Goal: Find specific page/section: Find specific page/section

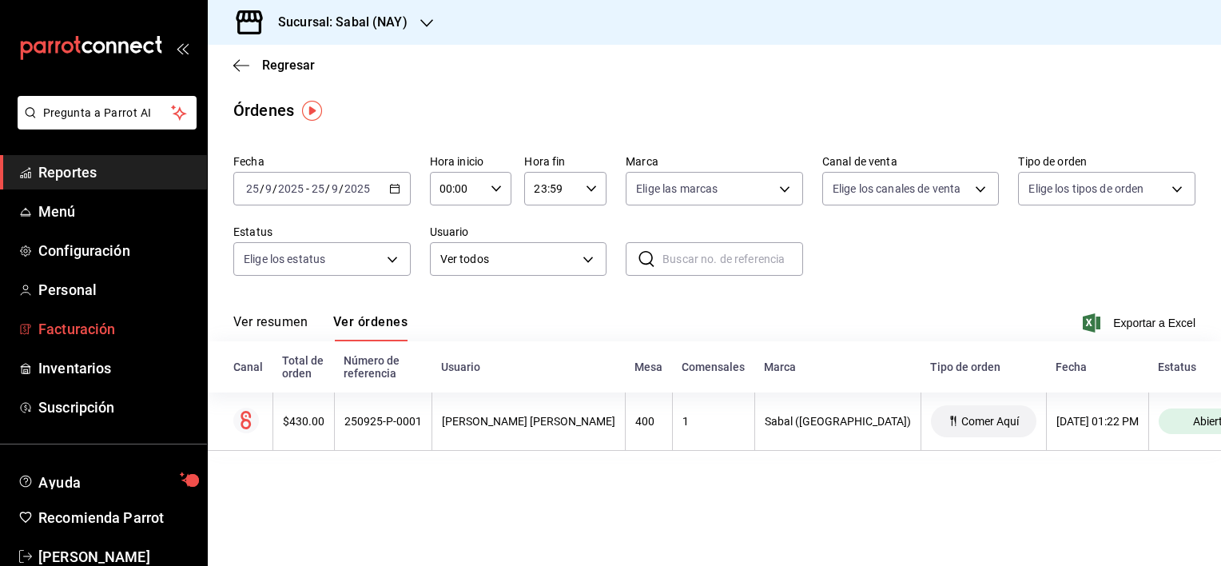
scroll to position [37, 0]
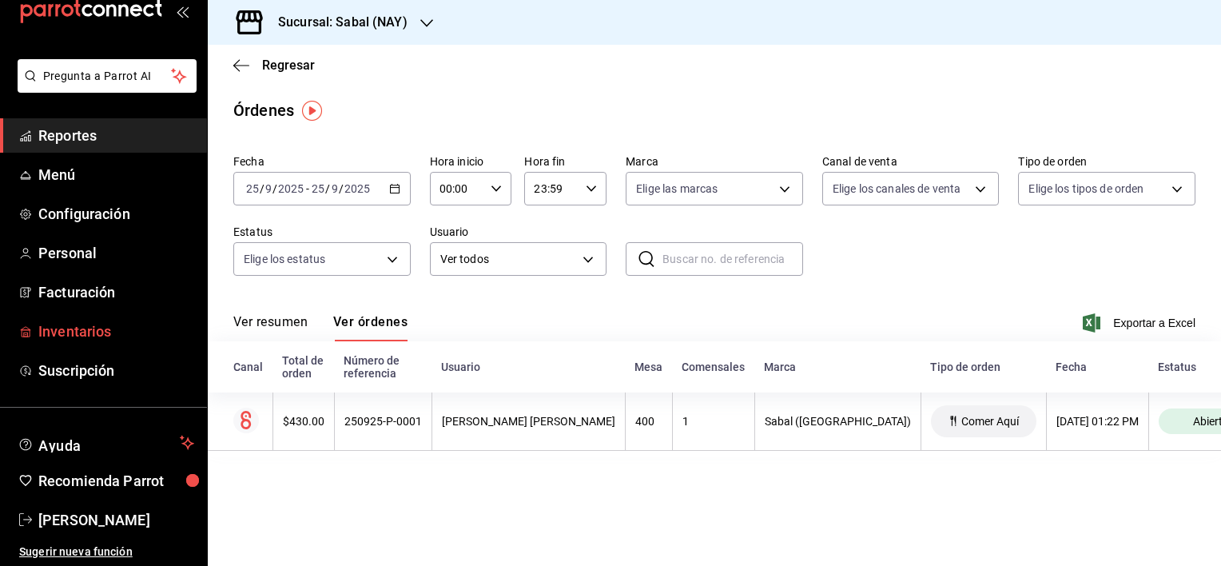
click at [86, 329] on span "Inventarios" at bounding box center [116, 331] width 156 height 22
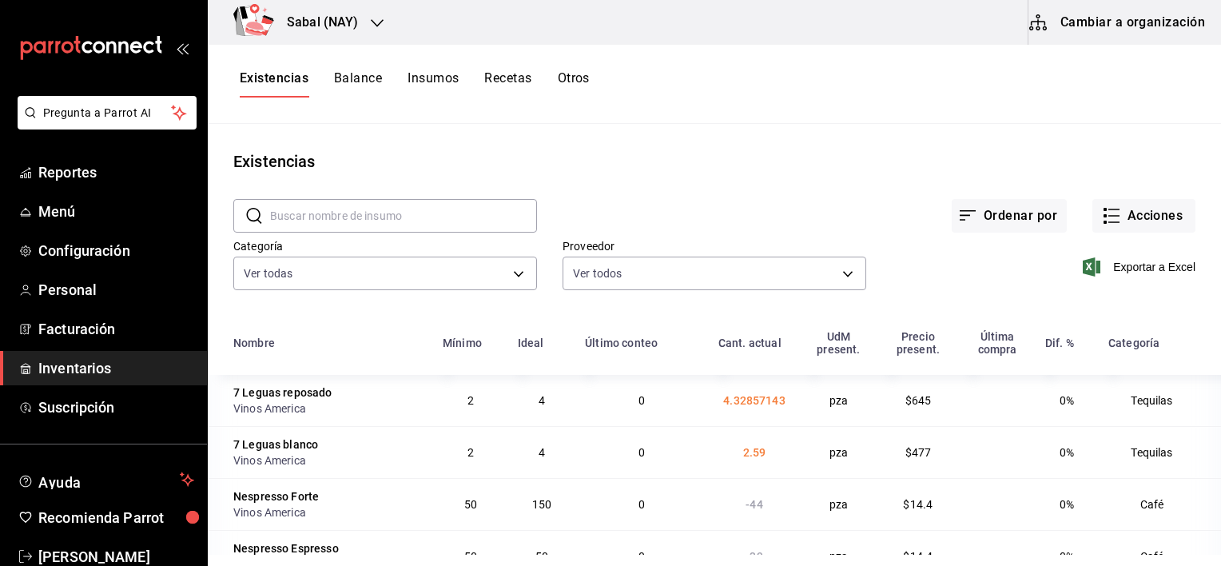
click at [710, 169] on div "Existencias" at bounding box center [714, 161] width 1013 height 24
click at [72, 168] on span "Reportes" at bounding box center [116, 172] width 156 height 22
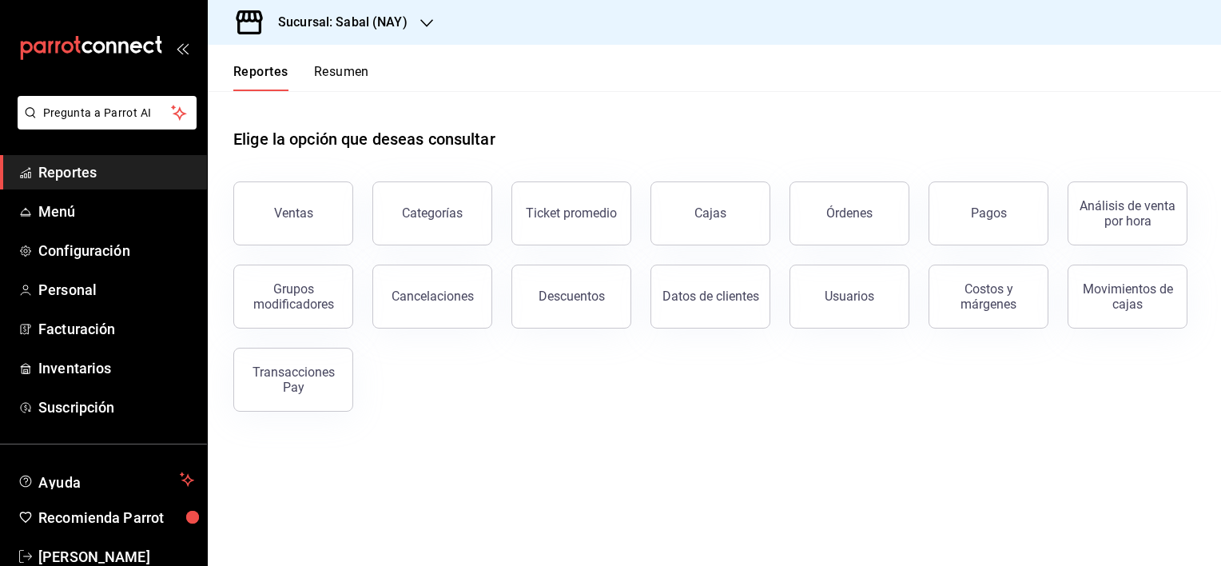
click at [346, 22] on h3 "Sucursal: Sabal (NAY)" at bounding box center [336, 22] width 142 height 19
click at [261, 107] on span "Flamingos Golf" at bounding box center [259, 105] width 77 height 17
click at [74, 214] on span "Menú" at bounding box center [116, 212] width 156 height 22
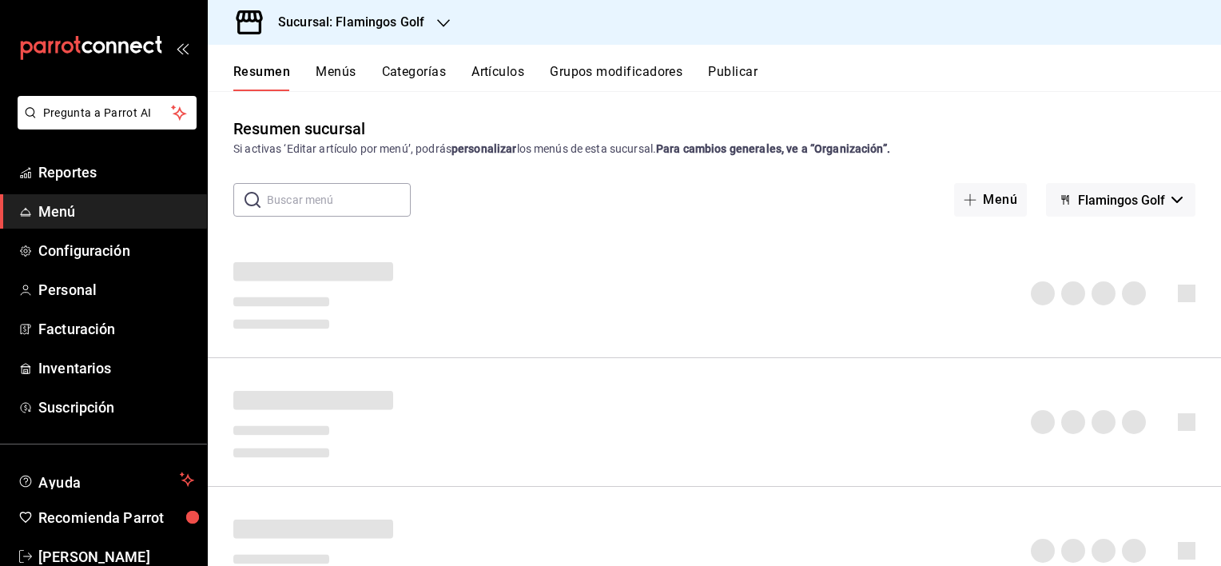
click at [492, 73] on button "Artículos" at bounding box center [498, 77] width 53 height 27
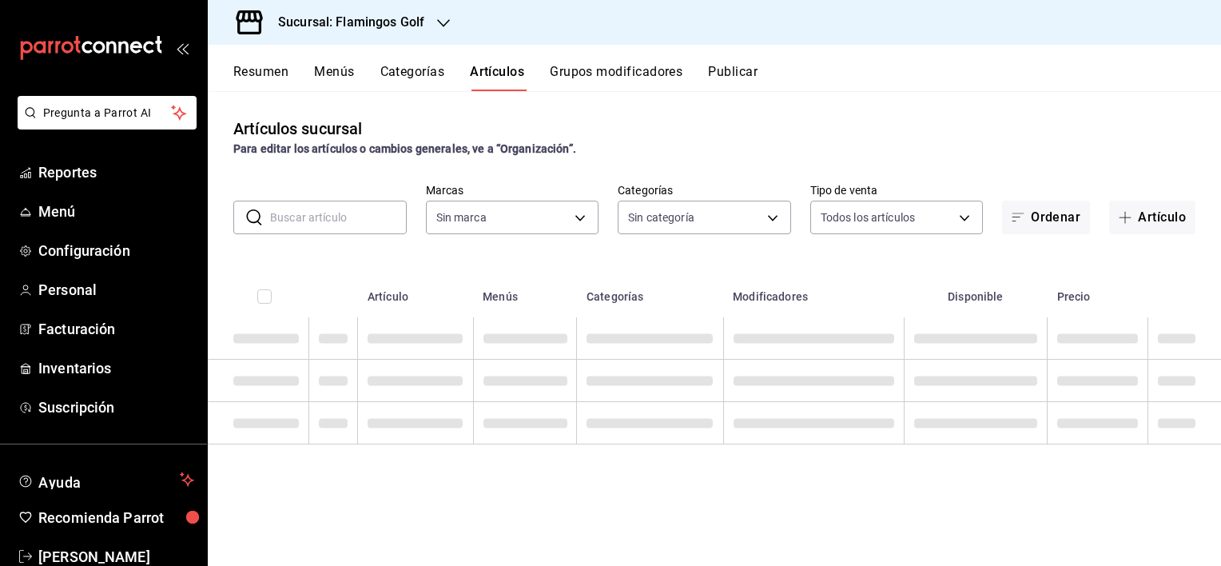
click at [344, 222] on input "text" at bounding box center [338, 217] width 137 height 32
type input "fcb6ad62-2d7c-4c8d-a7b9-f3ea60482d45"
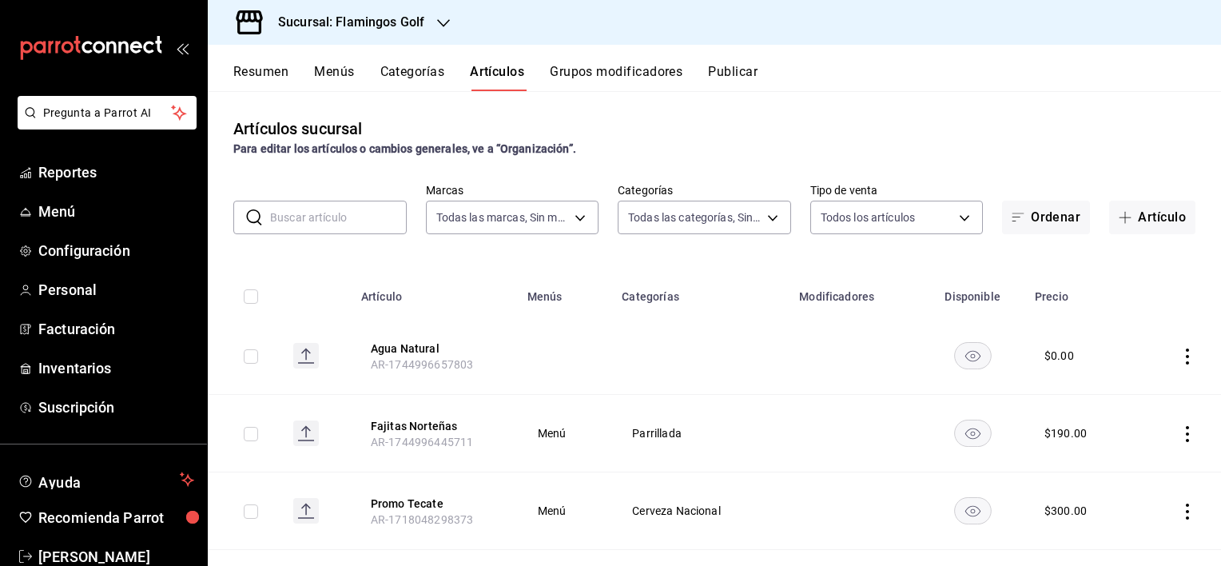
type input "3d18cb32-74c7-4b2f-aaf3-3ec25cf49638,c651a28f-a1fa-4b15-beb9-347bce366468,fe104…"
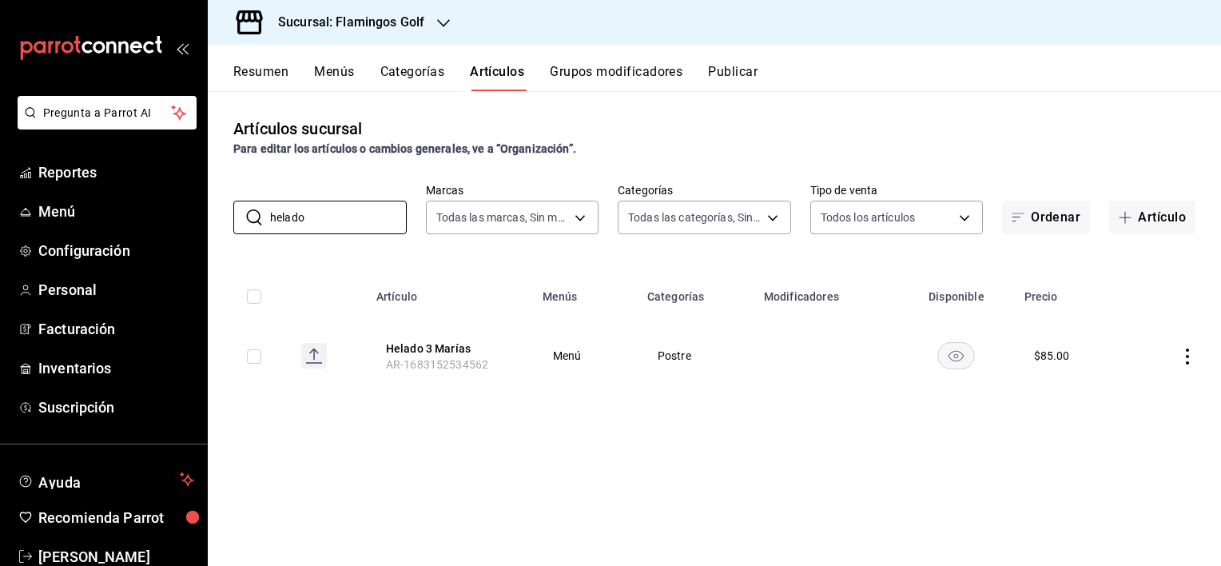
type input "helado"
